Goal: Check status: Check status

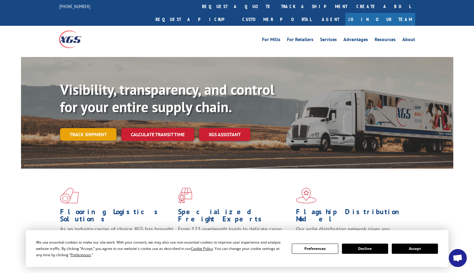
click at [98, 128] on link "Track shipment" at bounding box center [88, 134] width 56 height 13
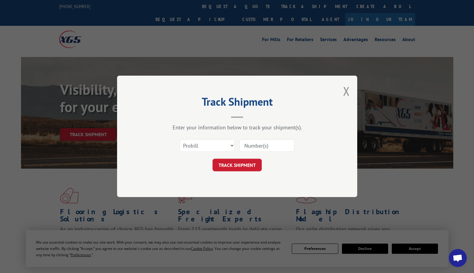
click at [261, 144] on input at bounding box center [266, 146] width 55 height 13
paste input "17001986"
type input "17001986"
click at [249, 164] on button "TRACK SHIPMENT" at bounding box center [237, 165] width 49 height 13
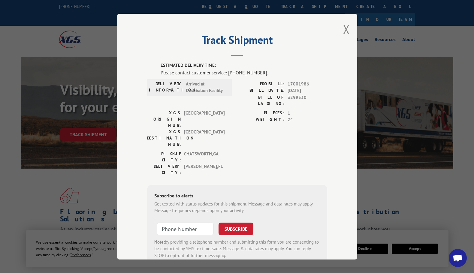
drag, startPoint x: 271, startPoint y: 91, endPoint x: 290, endPoint y: 103, distance: 23.0
click at [289, 100] on div "PROBILL: 17001986 BILL DATE: 08/27/2025 BILL OF LADING: 3299530" at bounding box center [282, 93] width 90 height 26
drag, startPoint x: 287, startPoint y: 114, endPoint x: 296, endPoint y: 122, distance: 11.5
click at [288, 116] on span "24" at bounding box center [308, 119] width 40 height 7
drag, startPoint x: 288, startPoint y: 113, endPoint x: 291, endPoint y: 116, distance: 4.5
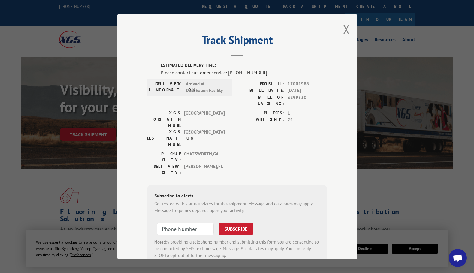
click at [292, 116] on div "WEIGHT: 24" at bounding box center [282, 119] width 90 height 7
click at [274, 121] on div "PIECES: 1 WEIGHT: 24" at bounding box center [282, 130] width 90 height 41
click at [273, 102] on div "PROBILL: 17001986 BILL DATE: 08/27/2025 BILL OF LADING: 3299530" at bounding box center [282, 94] width 90 height 29
click at [281, 95] on label "BILL OF LADING:" at bounding box center [260, 100] width 47 height 13
drag, startPoint x: 222, startPoint y: 71, endPoint x: 245, endPoint y: 74, distance: 23.3
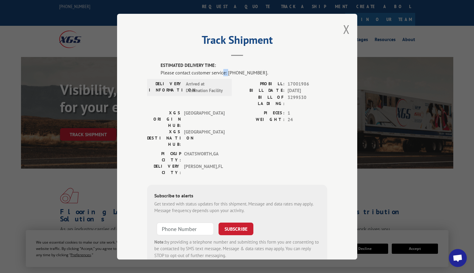
click at [245, 74] on div "Please contact customer service: (844) 947-7447." at bounding box center [244, 72] width 167 height 7
click at [243, 93] on label "BILL DATE:" at bounding box center [260, 90] width 47 height 7
drag, startPoint x: 227, startPoint y: 72, endPoint x: 256, endPoint y: 71, distance: 29.7
click at [256, 71] on div "Please contact customer service: (844) 947-7447." at bounding box center [244, 72] width 167 height 7
copy div "844) 947-7447"
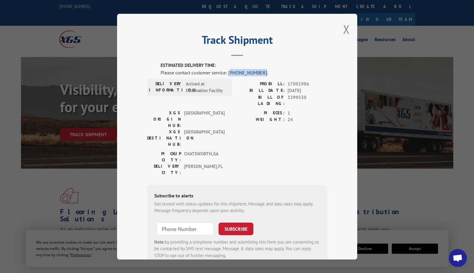
click at [343, 31] on button "Close modal" at bounding box center [346, 29] width 7 height 16
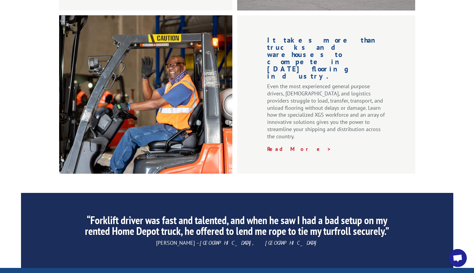
scroll to position [915, 0]
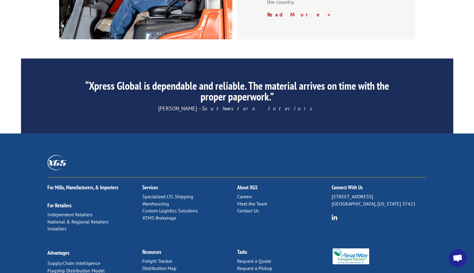
click at [247, 208] on link "Contact Us" at bounding box center [248, 211] width 22 height 6
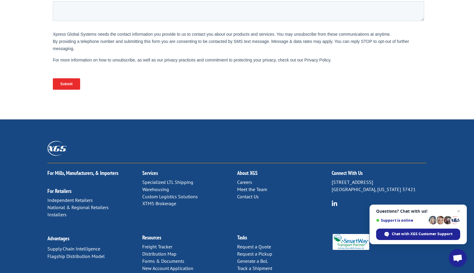
scroll to position [150, 0]
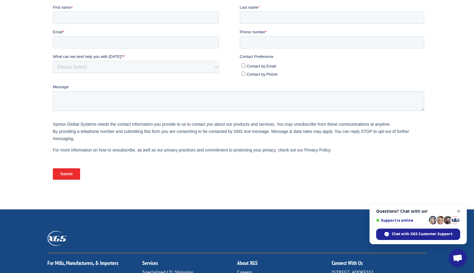
click at [458, 212] on span "Open chat" at bounding box center [459, 212] width 8 height 8
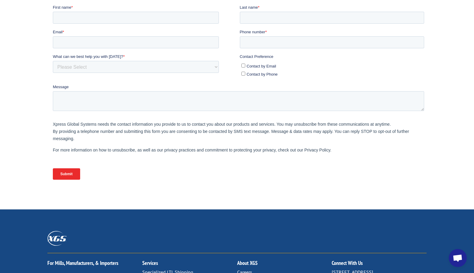
click at [379, 172] on div "Contact Us Complete the form below and a member of our team will be in touch wi…" at bounding box center [237, 158] width 474 height 510
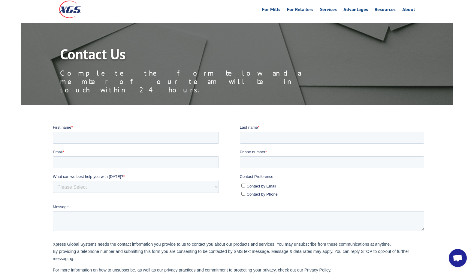
scroll to position [0, 0]
